Goal: Task Accomplishment & Management: Complete application form

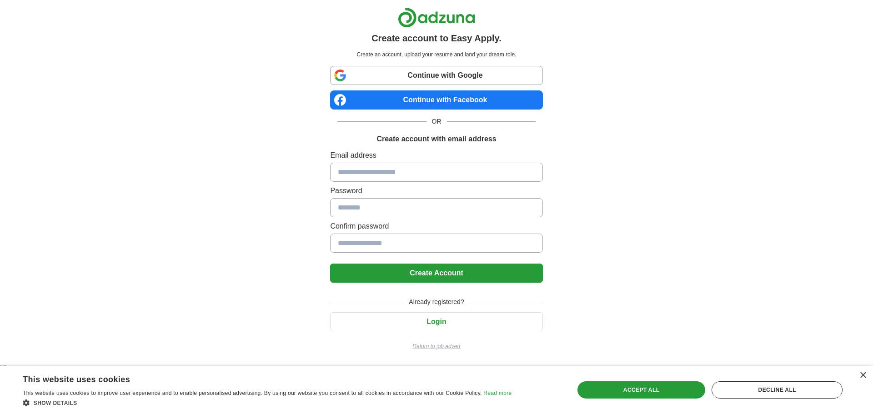
drag, startPoint x: 398, startPoint y: 190, endPoint x: 396, endPoint y: 182, distance: 8.8
click at [397, 186] on label "Password" at bounding box center [436, 190] width 212 height 11
click at [396, 182] on div "Email address Password Confirm password" at bounding box center [436, 203] width 212 height 106
click at [397, 172] on input at bounding box center [436, 172] width 212 height 19
click at [535, 365] on img at bounding box center [436, 370] width 873 height 11
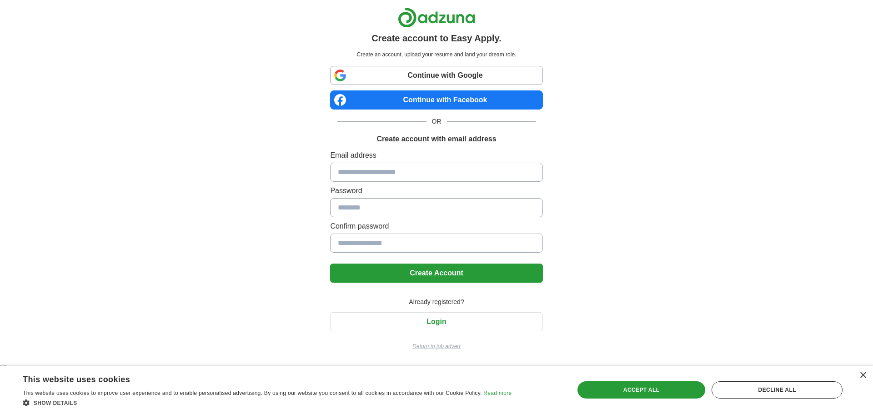
click at [589, 398] on div "[PHONE_NUMBER]" at bounding box center [436, 403] width 873 height 11
click at [535, 365] on img at bounding box center [436, 370] width 873 height 11
click at [568, 387] on div "[EMAIL_ADDRESS][DOMAIN_NAME]" at bounding box center [436, 392] width 873 height 11
type input "**********"
click at [494, 207] on input at bounding box center [436, 207] width 212 height 19
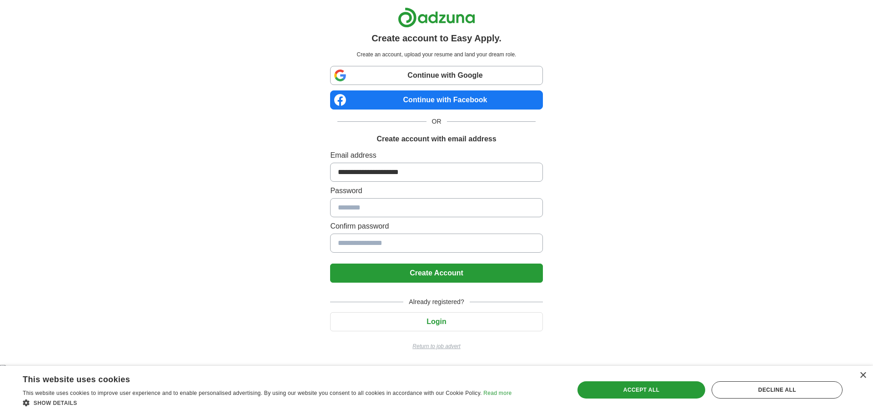
click at [534, 365] on img at bounding box center [436, 370] width 873 height 11
type input "**********"
click at [443, 245] on input at bounding box center [436, 243] width 212 height 19
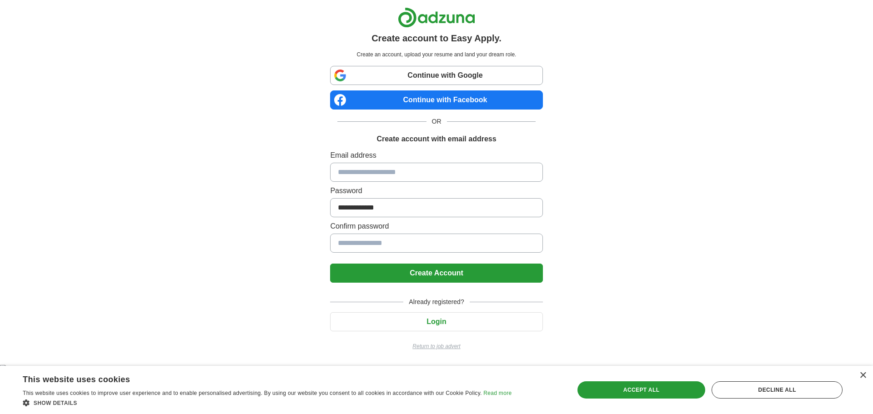
click at [539, 365] on img at bounding box center [436, 370] width 873 height 11
type input "**********"
click at [472, 274] on button "Create Account" at bounding box center [436, 273] width 212 height 19
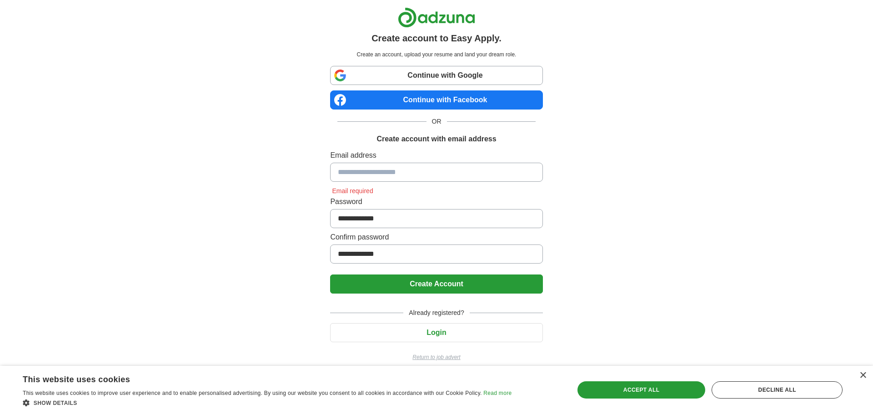
click at [435, 176] on input at bounding box center [436, 172] width 212 height 19
click at [537, 376] on img at bounding box center [436, 381] width 873 height 11
click at [576, 398] on div "[EMAIL_ADDRESS][DOMAIN_NAME]" at bounding box center [436, 403] width 873 height 11
type input "**********"
click at [480, 283] on button "Create Account" at bounding box center [436, 284] width 212 height 19
